Goal: Feedback & Contribution: Submit feedback/report problem

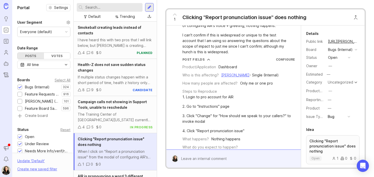
scroll to position [42, 0]
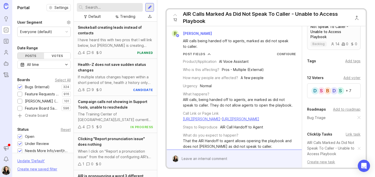
scroll to position [164, 0]
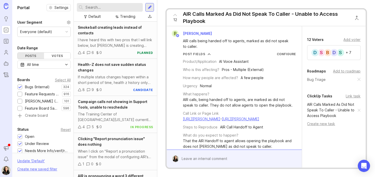
click at [318, 118] on link "AIR Calls Marked As Did Not Speak To Caller - Unable to Access Playbook" at bounding box center [332, 110] width 51 height 17
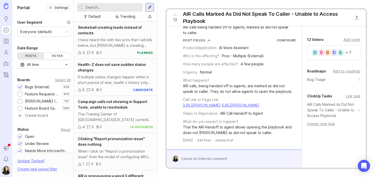
scroll to position [0, 0]
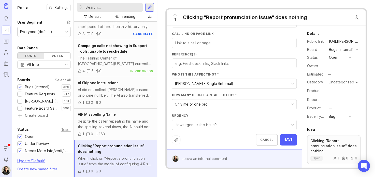
scroll to position [213, 0]
click at [205, 65] on textarea "Reference(s)" at bounding box center [234, 64] width 118 height 6
paste textarea "https://agent.smith.ai/pro/company/13488/"
type textarea "https://agent.smith.ai/pro/company/13488/"
click at [216, 44] on input "Call Link or Page Link" at bounding box center [234, 43] width 118 height 6
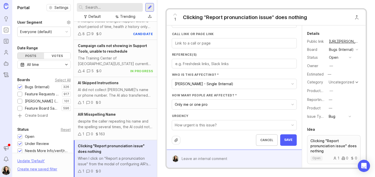
paste input "https://agent.smith.ai/pro/company/13488/"
type input "https://agent.smith.ai/pro/company/13488/"
click at [284, 139] on span "Save" at bounding box center [288, 139] width 8 height 4
click at [178, 138] on div at bounding box center [176, 139] width 9 height 9
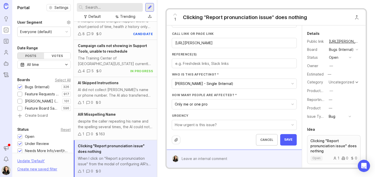
scroll to position [222, 0]
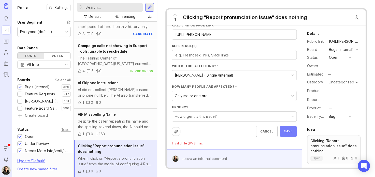
click at [281, 133] on button "Save" at bounding box center [288, 131] width 17 height 11
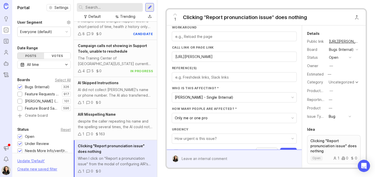
scroll to position [199, 0]
click at [176, 77] on textarea "Reference(s)" at bounding box center [234, 78] width 118 height 6
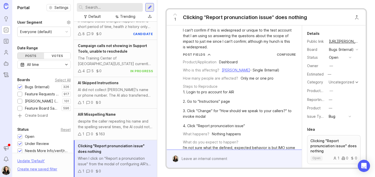
scroll to position [23, 0]
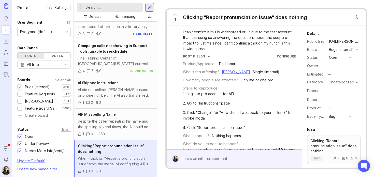
click at [204, 157] on div at bounding box center [237, 159] width 118 height 10
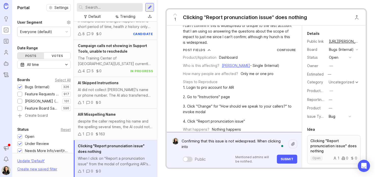
scroll to position [30, 0]
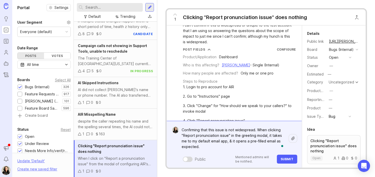
click at [258, 129] on textarea "Confirming that this issue is not widespread. When clicking "Report pronunciati…" at bounding box center [233, 138] width 110 height 26
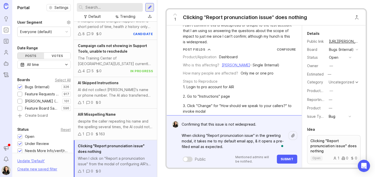
click at [204, 136] on textarea "Confirming that this issue is not widespread. When clicking "Report pronunciati…" at bounding box center [233, 135] width 110 height 32
click at [260, 135] on textarea "Confirming that this issue is not widespread. When clicking the "Report pronunc…" at bounding box center [233, 135] width 110 height 32
drag, startPoint x: 190, startPoint y: 145, endPoint x: 184, endPoint y: 144, distance: 6.2
click at [184, 144] on textarea "Confirming that this issue is not widespread. When clicking the "Report pronunc…" at bounding box center [233, 135] width 110 height 32
click at [272, 142] on textarea "Confirming that this issue is not widespread. When clicking the "Report pronunc…" at bounding box center [233, 135] width 110 height 32
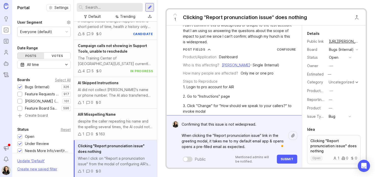
click at [192, 146] on textarea "Confirming that this issue is not widespread. When clicking the "Report pronunc…" at bounding box center [233, 135] width 110 height 32
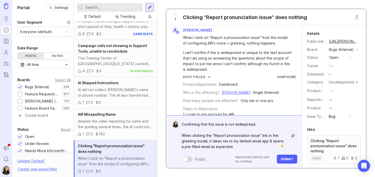
scroll to position [0, 0]
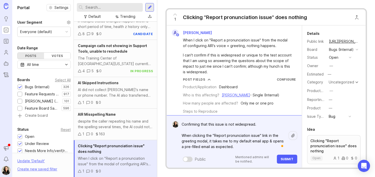
click at [181, 135] on textarea "Confirming that this issue is not widespread. When clicking the "Report pronunc…" at bounding box center [233, 135] width 110 height 32
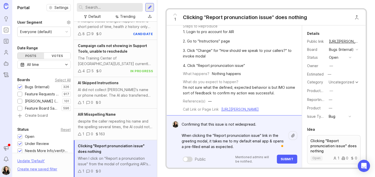
scroll to position [98, 0]
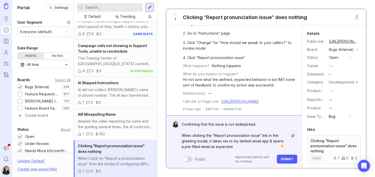
click at [206, 141] on textarea "Confirming that this issue is not widespread. When clicking the "Report pronunc…" at bounding box center [233, 135] width 110 height 32
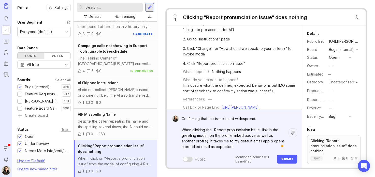
scroll to position [104, 0]
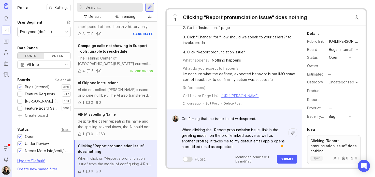
click at [221, 94] on link "https://agent.smith.ai/pro/company/13488/" at bounding box center [239, 96] width 37 height 4
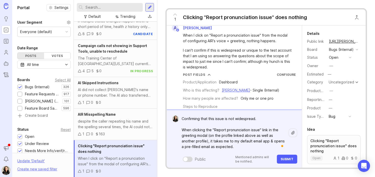
scroll to position [4, 0]
click at [195, 135] on textarea "Confirming that this issue is not widespread. When clicking the "Report pronunc…" at bounding box center [233, 133] width 110 height 38
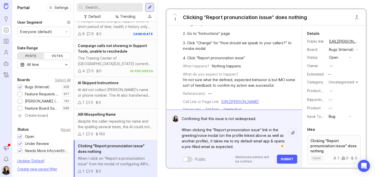
scroll to position [104, 0]
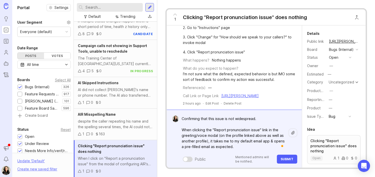
click at [209, 146] on textarea "Confirming that this issue is not widespread. When clicking the "Report pronunc…" at bounding box center [233, 133] width 110 height 38
click at [268, 146] on textarea "Confirming that this issue is not widespread. When clicking the "Report pronunc…" at bounding box center [233, 133] width 110 height 38
click at [259, 141] on textarea "Confirming that this issue is not widespread. When clicking the "Report pronunc…" at bounding box center [233, 133] width 110 height 38
click at [181, 118] on textarea "Confirming that this issue is not widespread. When clicking the "Report pronunc…" at bounding box center [233, 133] width 110 height 38
click at [277, 148] on textarea "Confirming that this issue is not widespread. When clicking the "Report pronunc…" at bounding box center [233, 133] width 110 height 38
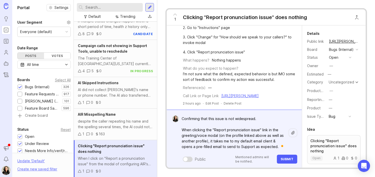
click at [181, 118] on textarea "Confirming that this issue is not widespread. When clicking the "Report pronunc…" at bounding box center [233, 133] width 110 height 38
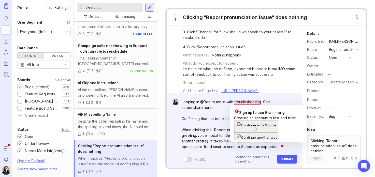
click at [242, 99] on textarea "Looping in @Ben to assist with trounleshooting. See screenshare here: Confirmin…" at bounding box center [233, 124] width 110 height 54
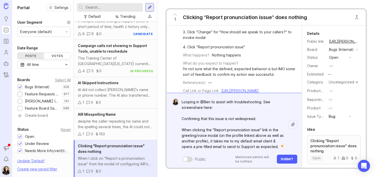
click at [220, 108] on textarea "Looping in @Ben to assist with troubleshooting. See screenshare here: Confirmin…" at bounding box center [233, 124] width 110 height 54
click at [283, 104] on textarea "Looping in @Ben to assist with troubleshooting. See screenshare here: Confirmin…" at bounding box center [233, 124] width 110 height 54
click at [216, 107] on textarea "Looping in @Ben to assist with troubleshooting. See screenshare here: Confirmin…" at bounding box center [233, 124] width 110 height 54
click at [210, 108] on textarea "Looping in @Ben to assist with troubleshooting. See screenshare here: Confirmin…" at bounding box center [233, 124] width 110 height 54
paste textarea "https://smithai.slack.com/archives/C01LWMF7YCU/p1755807779732759?thread_ts=1755…"
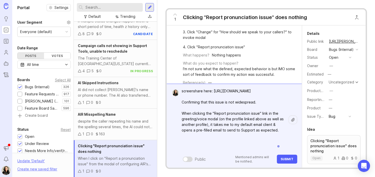
scroll to position [0, 0]
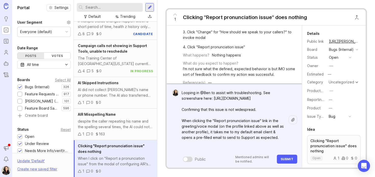
drag, startPoint x: 273, startPoint y: 116, endPoint x: 178, endPoint y: 88, distance: 98.9
click at [178, 88] on div "Looping in @Ben to assist with troubleshooting. See screenshare here: https://s…" at bounding box center [233, 123] width 110 height 71
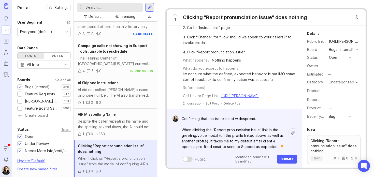
scroll to position [104, 0]
type textarea "Confirming that this issue is not widespread. When clicking the "Report pronunc…"
click at [282, 161] on span "Submit" at bounding box center [286, 159] width 13 height 4
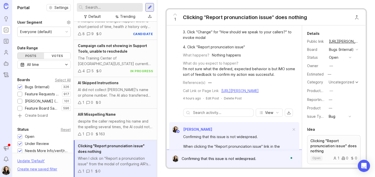
scroll to position [144, 0]
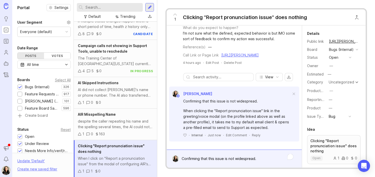
click at [198, 159] on div "Confirming that this issue is not widespread. When clicking the "Report pronunc…" at bounding box center [237, 159] width 118 height 10
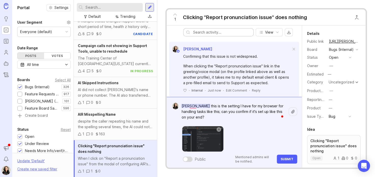
scroll to position [197, 0]
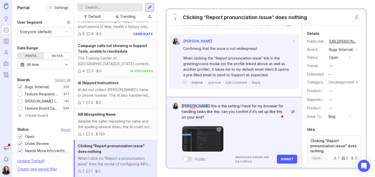
click at [267, 105] on textarea "Alex Koh this is the setting I have for my browser for handling tasks like this…" at bounding box center [233, 111] width 110 height 21
click at [202, 109] on textarea "Alex Koh this is the setting I have for my browser on handling tasks like this;…" at bounding box center [233, 111] width 110 height 21
type textarea "Alex Koh, this is the setting I have for my browser on handling tasks like this…"
click at [198, 137] on img at bounding box center [202, 138] width 41 height 25
click at [287, 157] on span "Submit" at bounding box center [286, 159] width 13 height 4
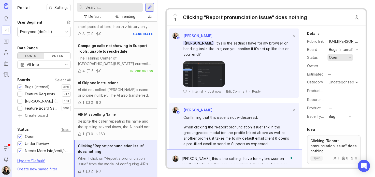
click at [338, 61] on button "open" at bounding box center [339, 57] width 25 height 7
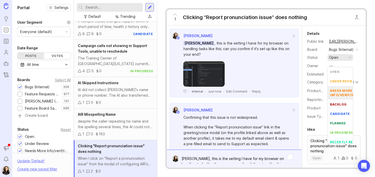
click at [337, 90] on div "needs more info/verif/repro" at bounding box center [346, 92] width 33 height 9
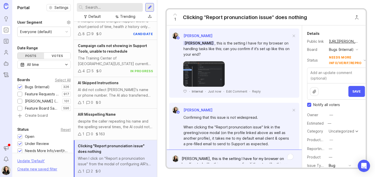
click at [309, 107] on input "Notify all voters" at bounding box center [309, 105] width 4 height 4
checkbox input "false"
click at [353, 93] on span "Save" at bounding box center [356, 91] width 8 height 4
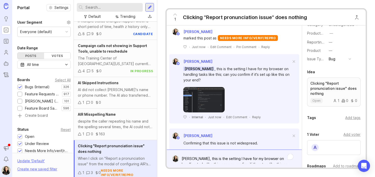
scroll to position [63, 0]
click at [347, 120] on div "Add tags" at bounding box center [352, 118] width 15 height 6
type input "review"
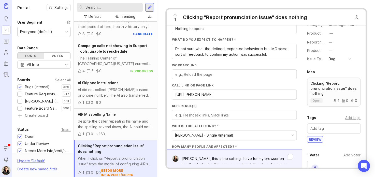
scroll to position [162, 0]
click at [206, 113] on textarea "Reference(s)" at bounding box center [234, 115] width 118 height 6
paste textarea "https://smithai.slack.com/archives/C01LWMF7YCU/p1755807779732759?thread_ts=1755…"
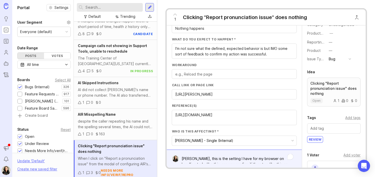
scroll to position [219, 0]
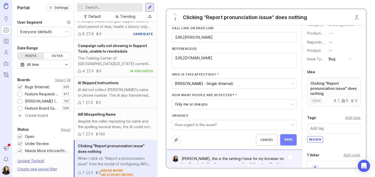
type textarea "https://smithai.slack.com/archives/C01LWMF7YCU/p1755807779732759?thread_ts=1755…"
click at [284, 139] on span "Save" at bounding box center [288, 139] width 8 height 4
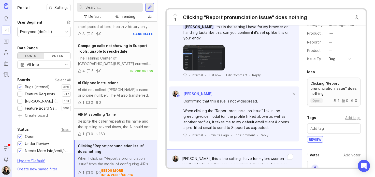
scroll to position [255, 0]
click at [211, 56] on img at bounding box center [203, 57] width 41 height 25
drag, startPoint x: 328, startPoint y: 10, endPoint x: 336, endPoint y: 10, distance: 8.7
click at [336, 10] on div "1 Clicking "Report pronunciation issue" does nothing" at bounding box center [265, 17] width 199 height 16
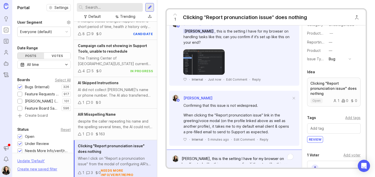
scroll to position [234, 0]
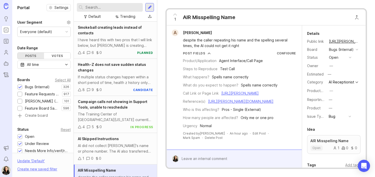
scroll to position [19, 0]
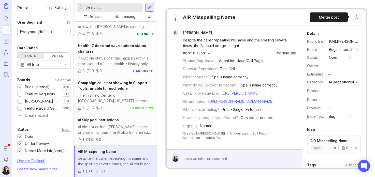
click at [357, 18] on button "Close button" at bounding box center [356, 17] width 10 height 10
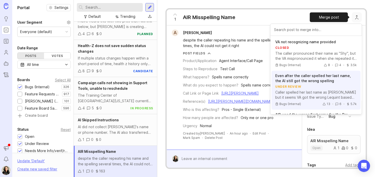
click at [307, 89] on button "Even after the caller spelled her last name, the AI still got the wrong spellin…" at bounding box center [315, 90] width 89 height 39
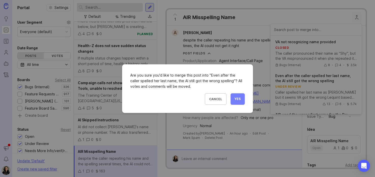
click at [238, 96] on button "Yes" at bounding box center [237, 98] width 14 height 11
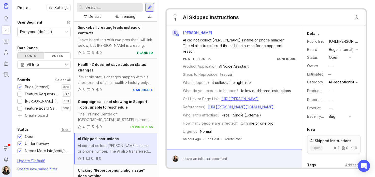
scroll to position [1, 0]
click at [221, 97] on link "[URL][PERSON_NAME]" at bounding box center [239, 99] width 37 height 4
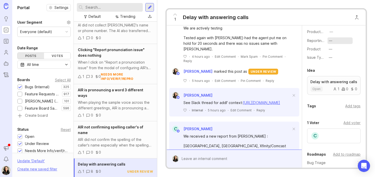
scroll to position [59, 0]
click at [351, 108] on div "Add tags" at bounding box center [352, 106] width 15 height 6
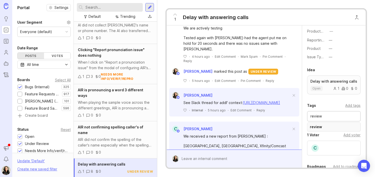
type input "review"
